Goal: Task Accomplishment & Management: Manage account settings

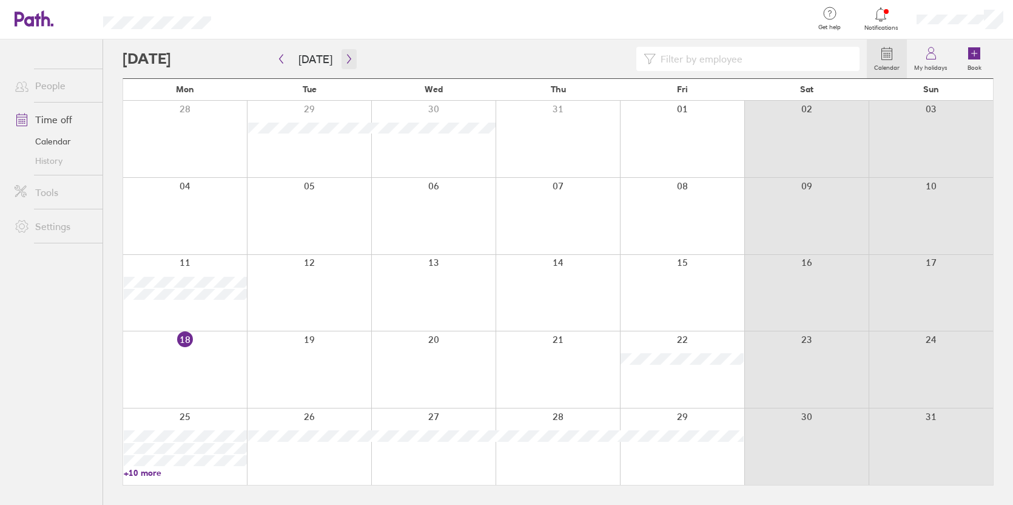
click at [344, 59] on icon "button" at bounding box center [348, 59] width 9 height 10
click at [180, 307] on div at bounding box center [185, 293] width 124 height 76
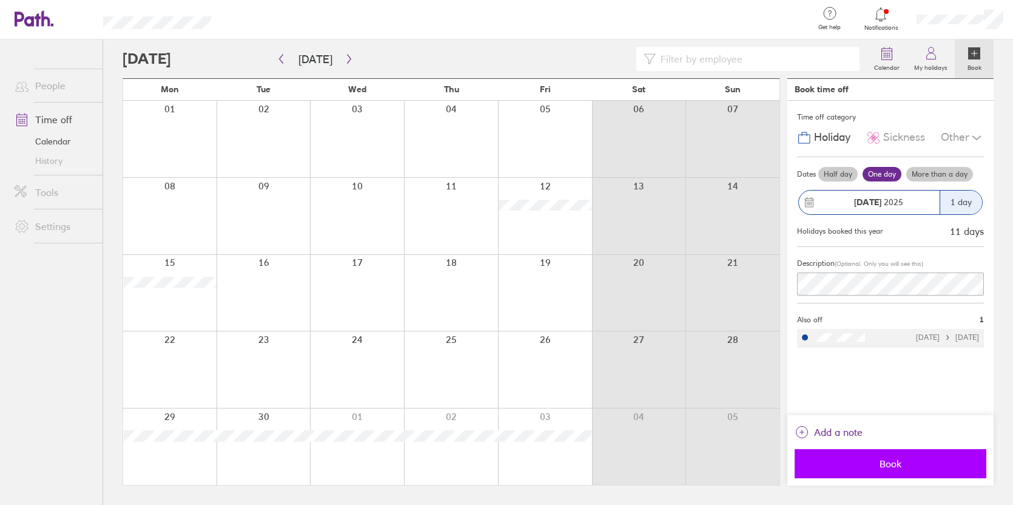
click at [881, 460] on span "Book" at bounding box center [890, 463] width 175 height 11
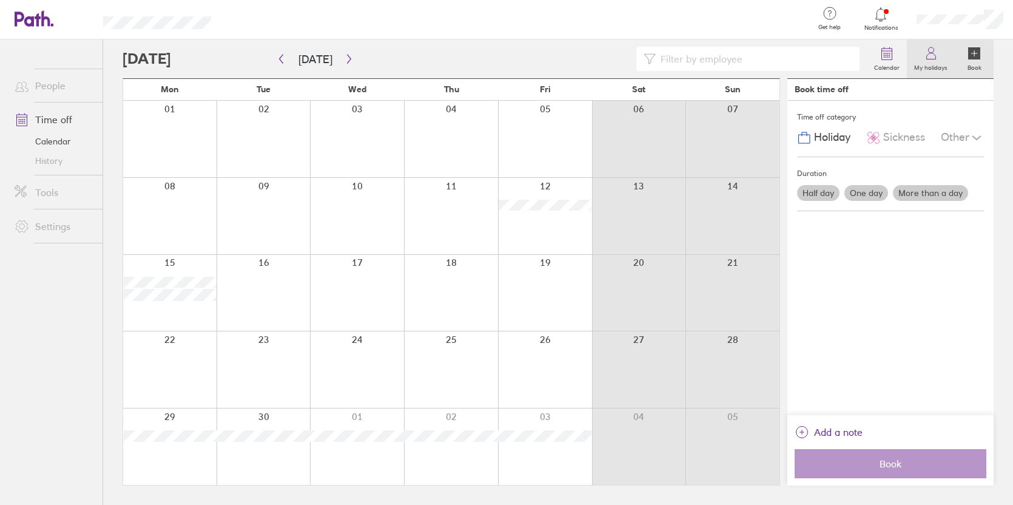
click at [940, 61] on link "My holidays" at bounding box center [931, 58] width 48 height 39
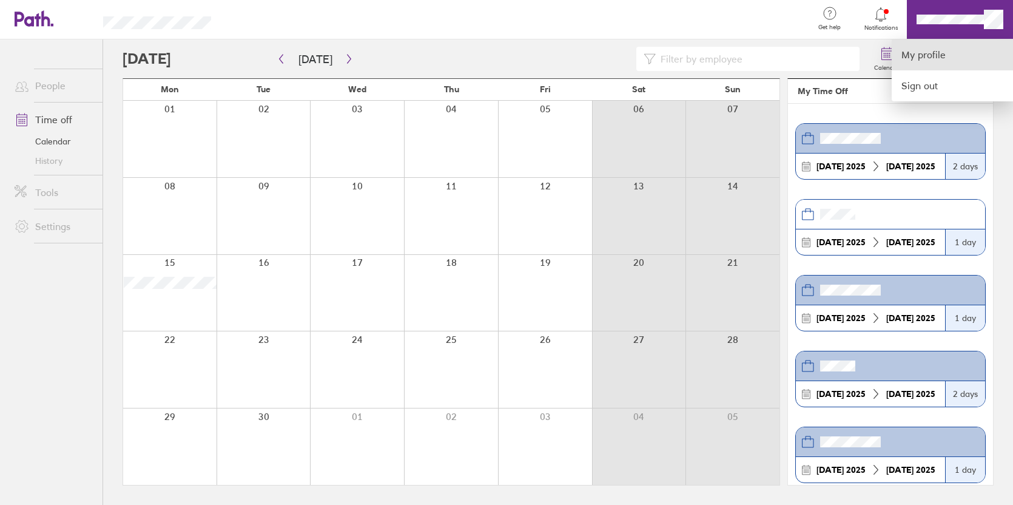
click at [922, 58] on link "My profile" at bounding box center [952, 54] width 121 height 31
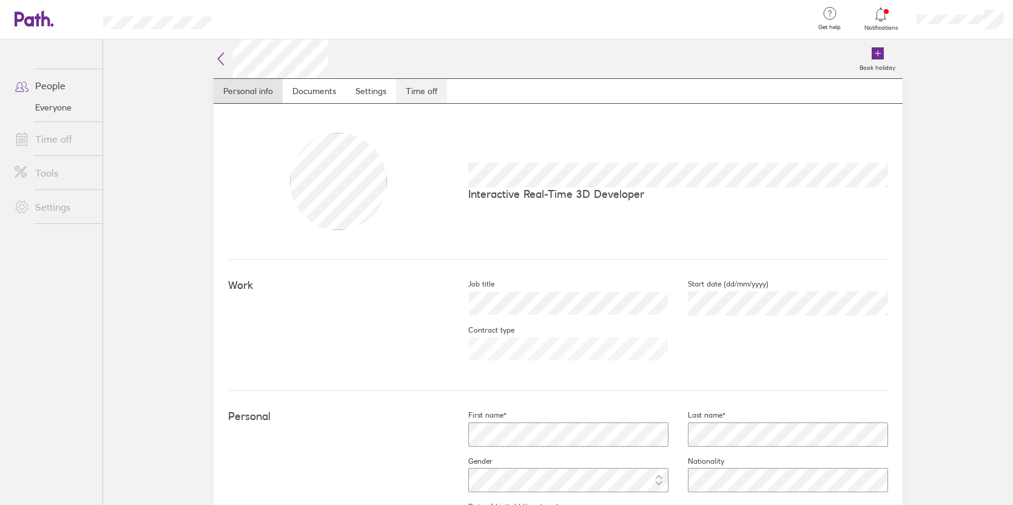
click at [399, 90] on link "Time off" at bounding box center [421, 91] width 51 height 24
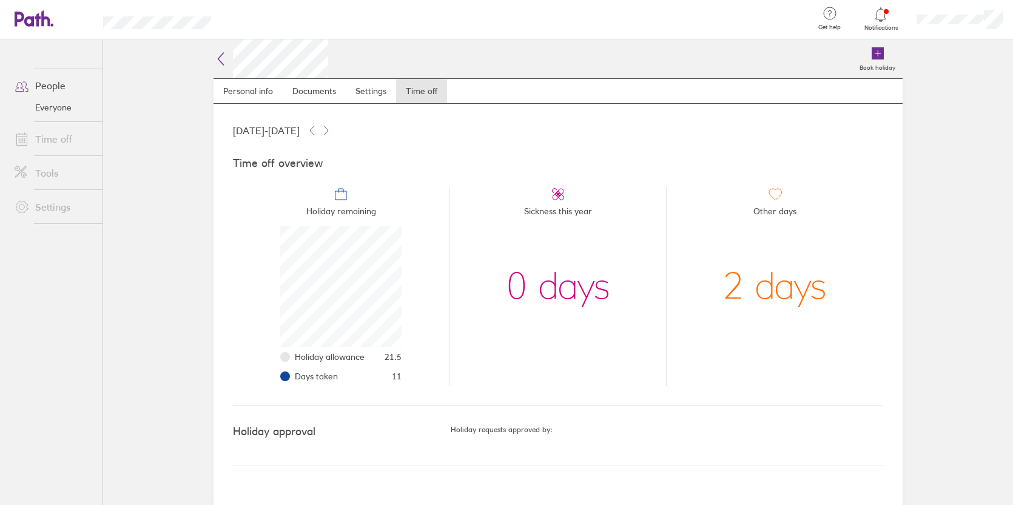
scroll to position [121, 121]
click at [968, 26] on div at bounding box center [960, 19] width 106 height 39
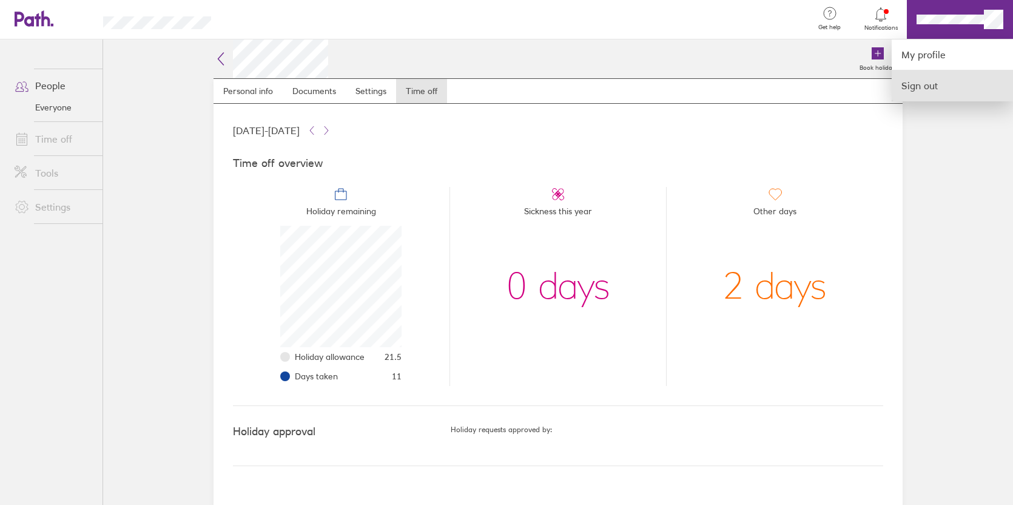
click at [932, 85] on link "Sign out" at bounding box center [952, 85] width 121 height 30
